Goal: Task Accomplishment & Management: Manage account settings

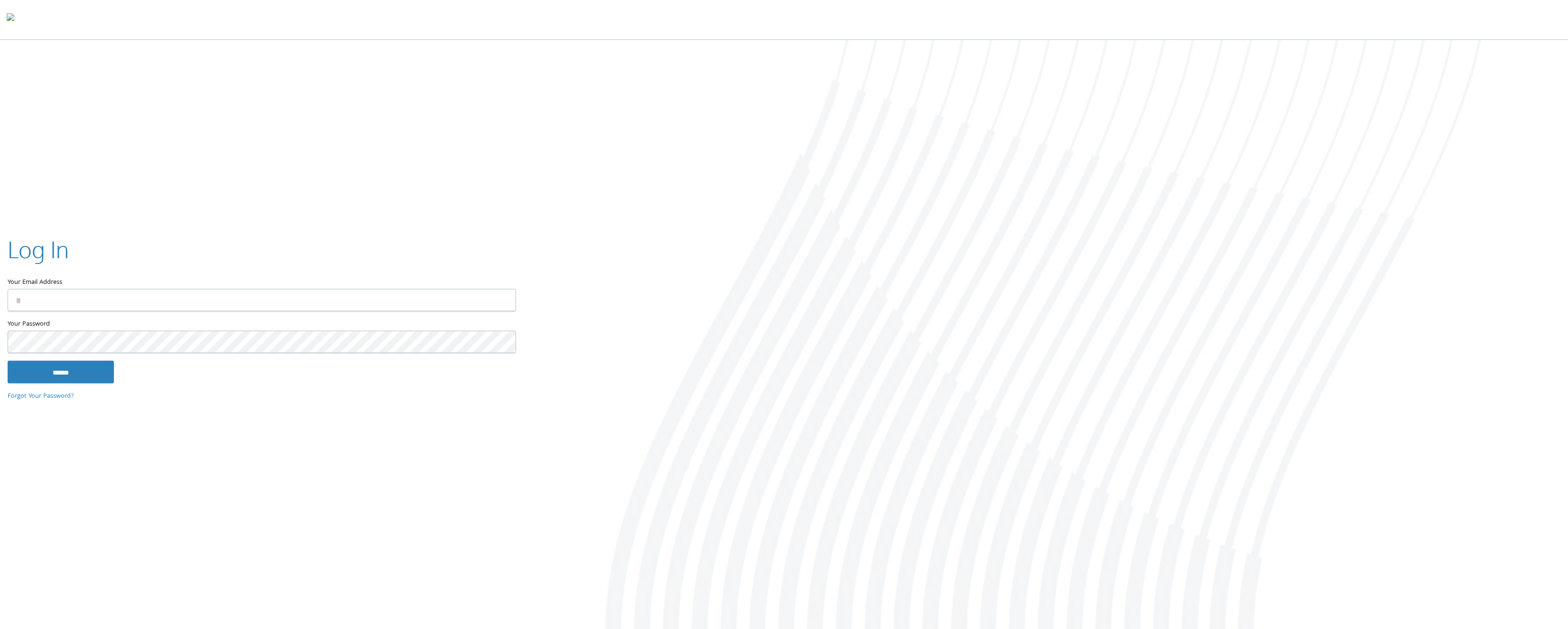
type input "**********"
click at [91, 377] on input "******" at bounding box center [61, 371] width 106 height 23
type input "**********"
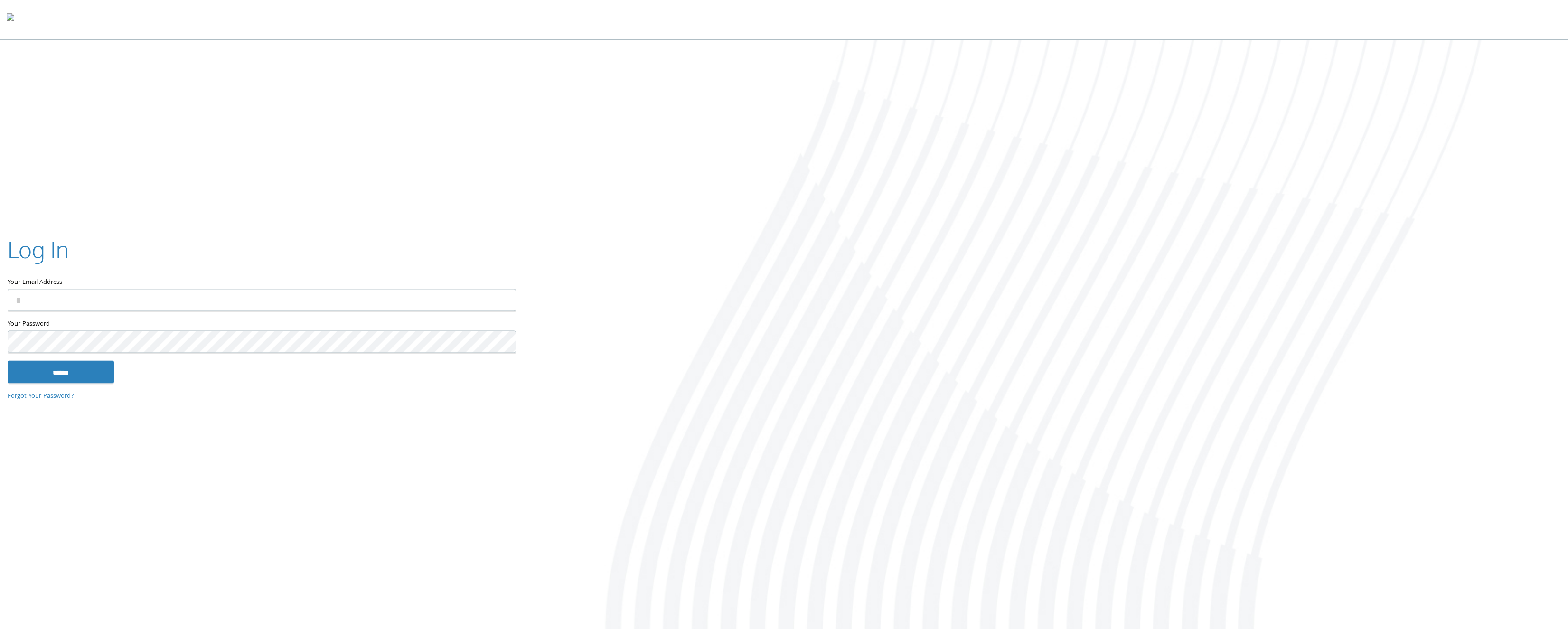
type input "**********"
